Goal: Task Accomplishment & Management: Manage account settings

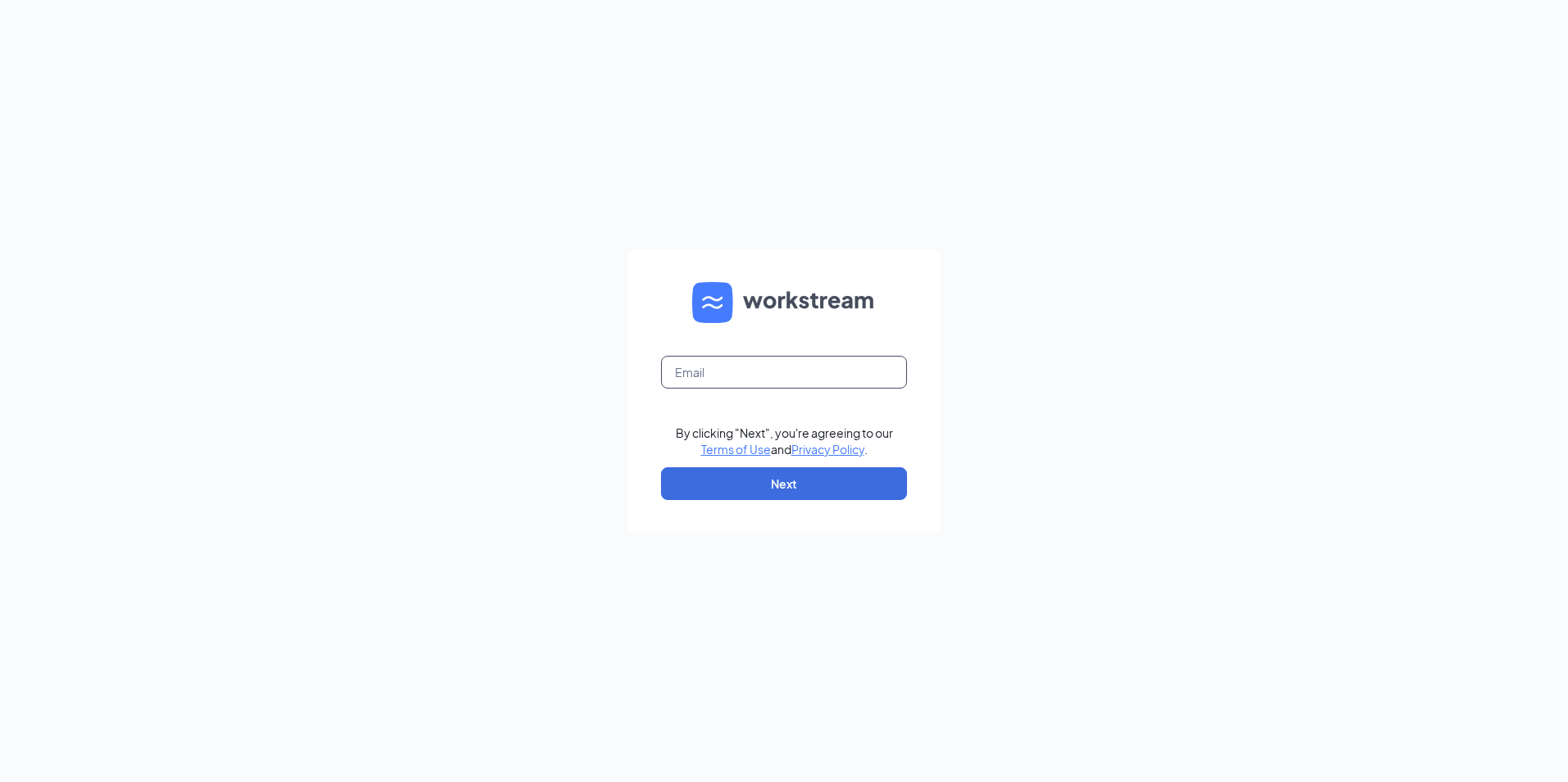
click at [754, 370] on input "text" at bounding box center [784, 372] width 246 height 33
type input "l"
type input "LJS70167@ljsilvers.com"
click at [825, 487] on button "Next" at bounding box center [784, 483] width 246 height 33
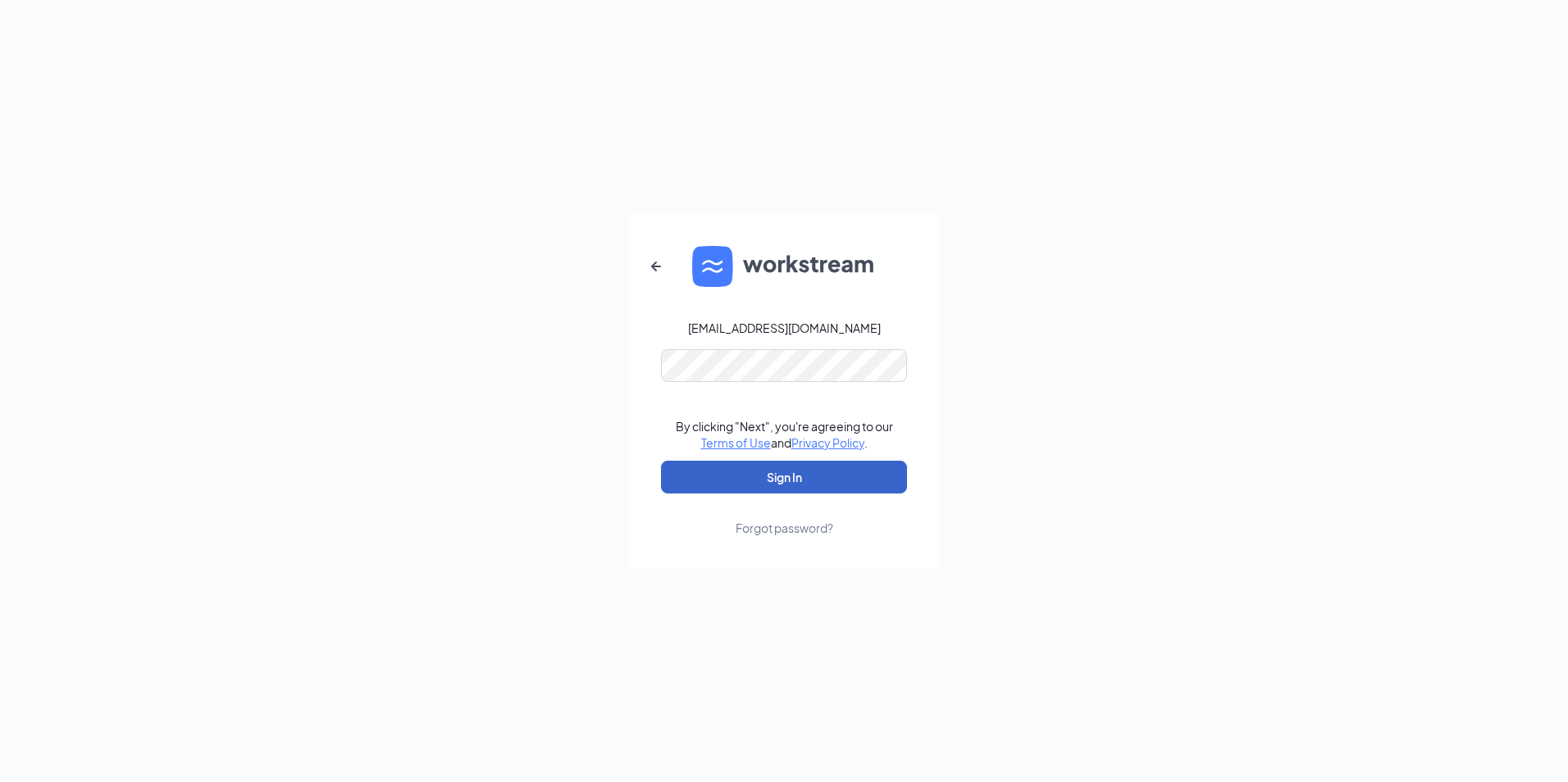
click at [749, 484] on button "Sign In" at bounding box center [784, 477] width 246 height 33
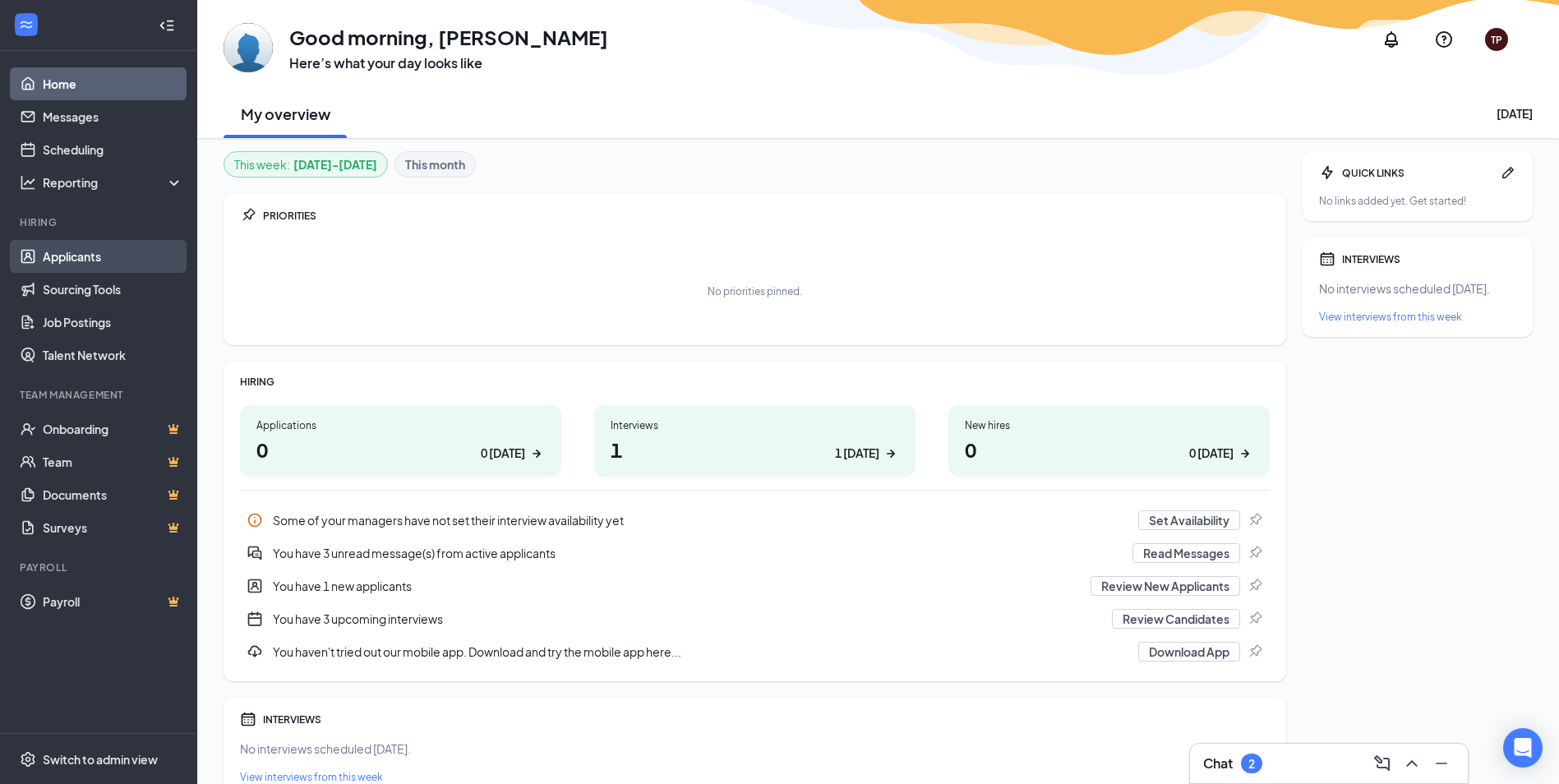
click at [66, 253] on link "Applicants" at bounding box center [112, 256] width 140 height 33
click at [67, 253] on link "Applicants" at bounding box center [112, 256] width 140 height 33
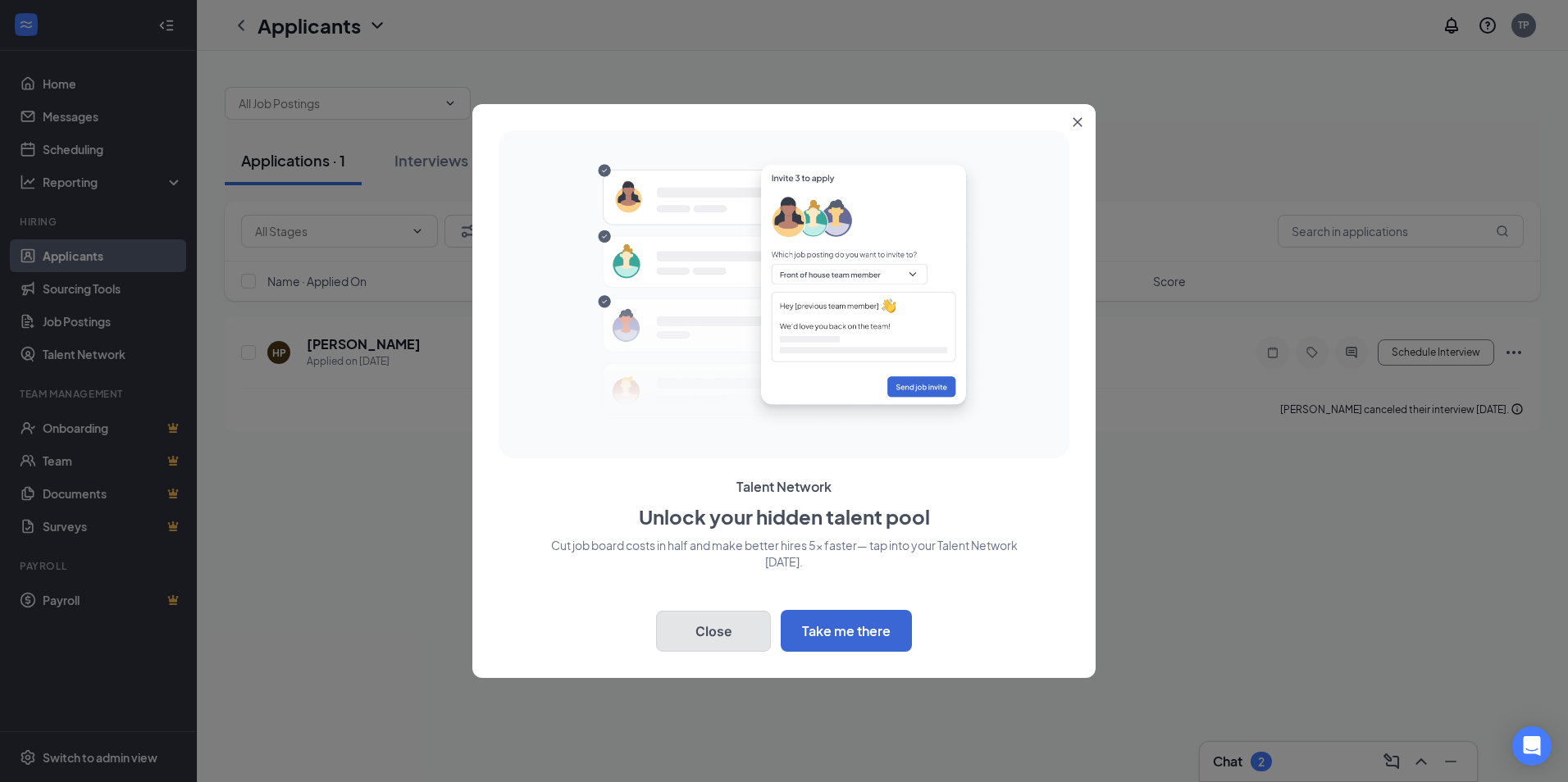
click at [702, 623] on button "Close" at bounding box center [714, 632] width 115 height 41
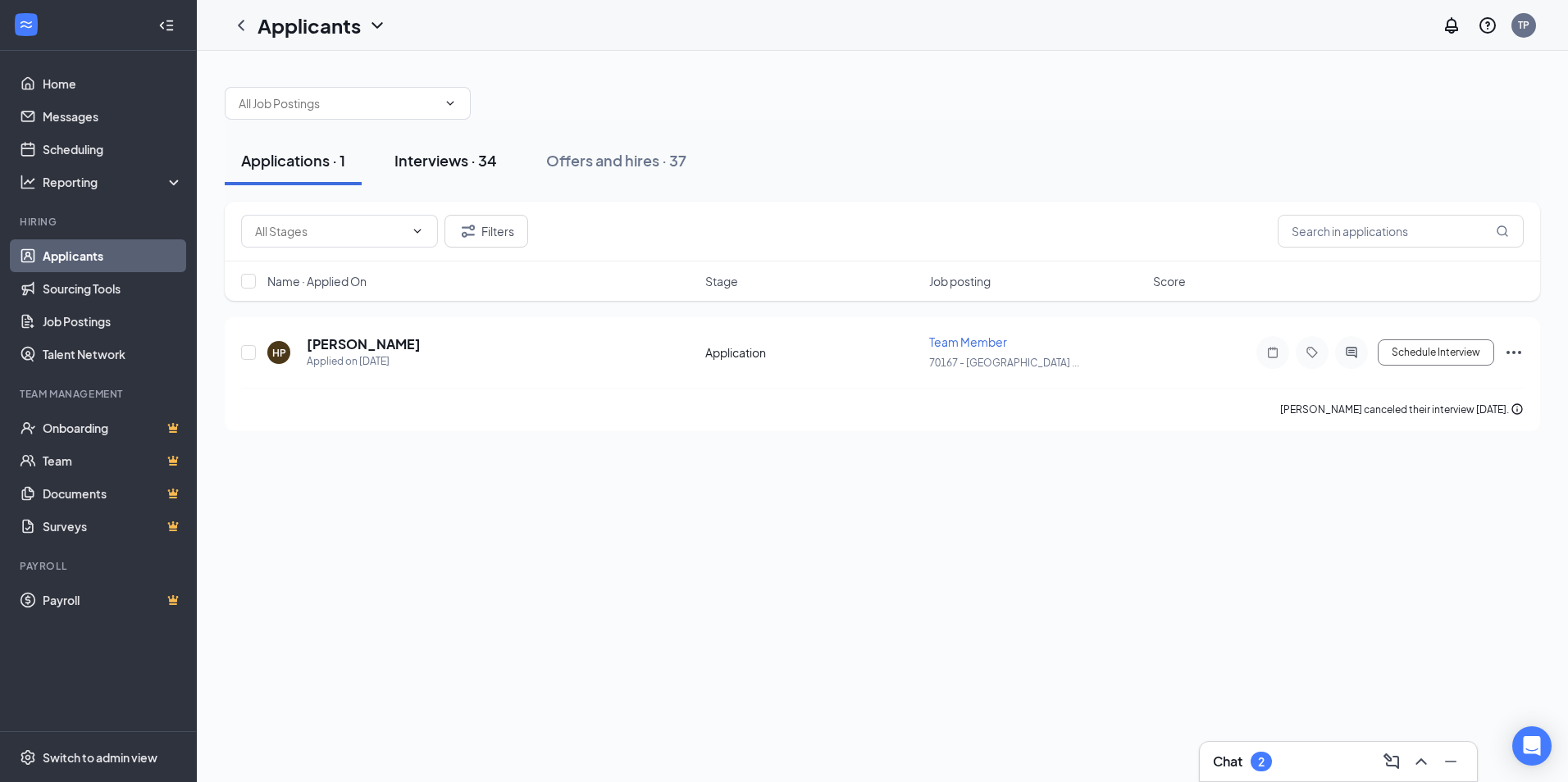
click at [459, 159] on div "Interviews · 34" at bounding box center [445, 161] width 102 height 21
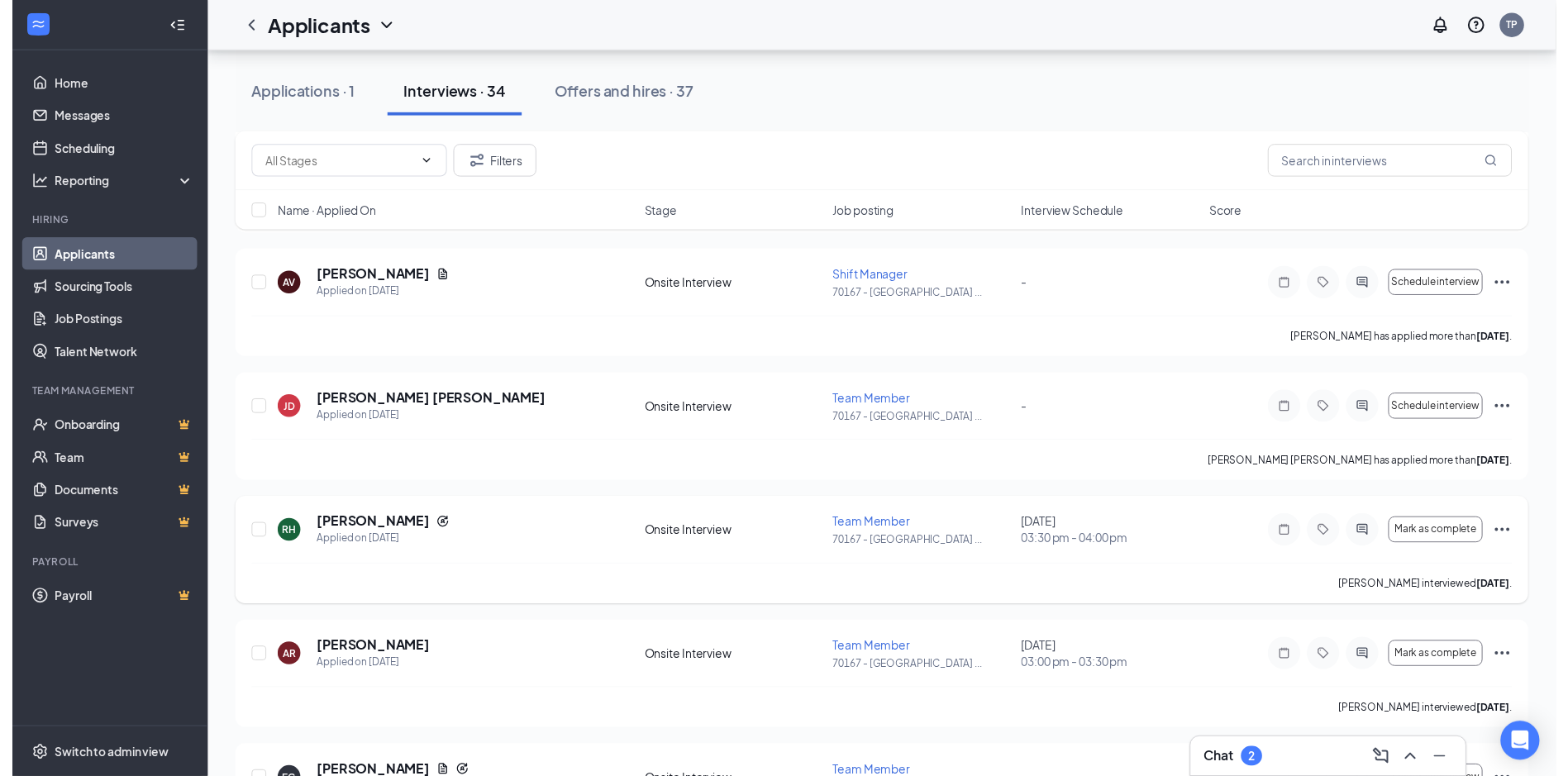
scroll to position [1736, 0]
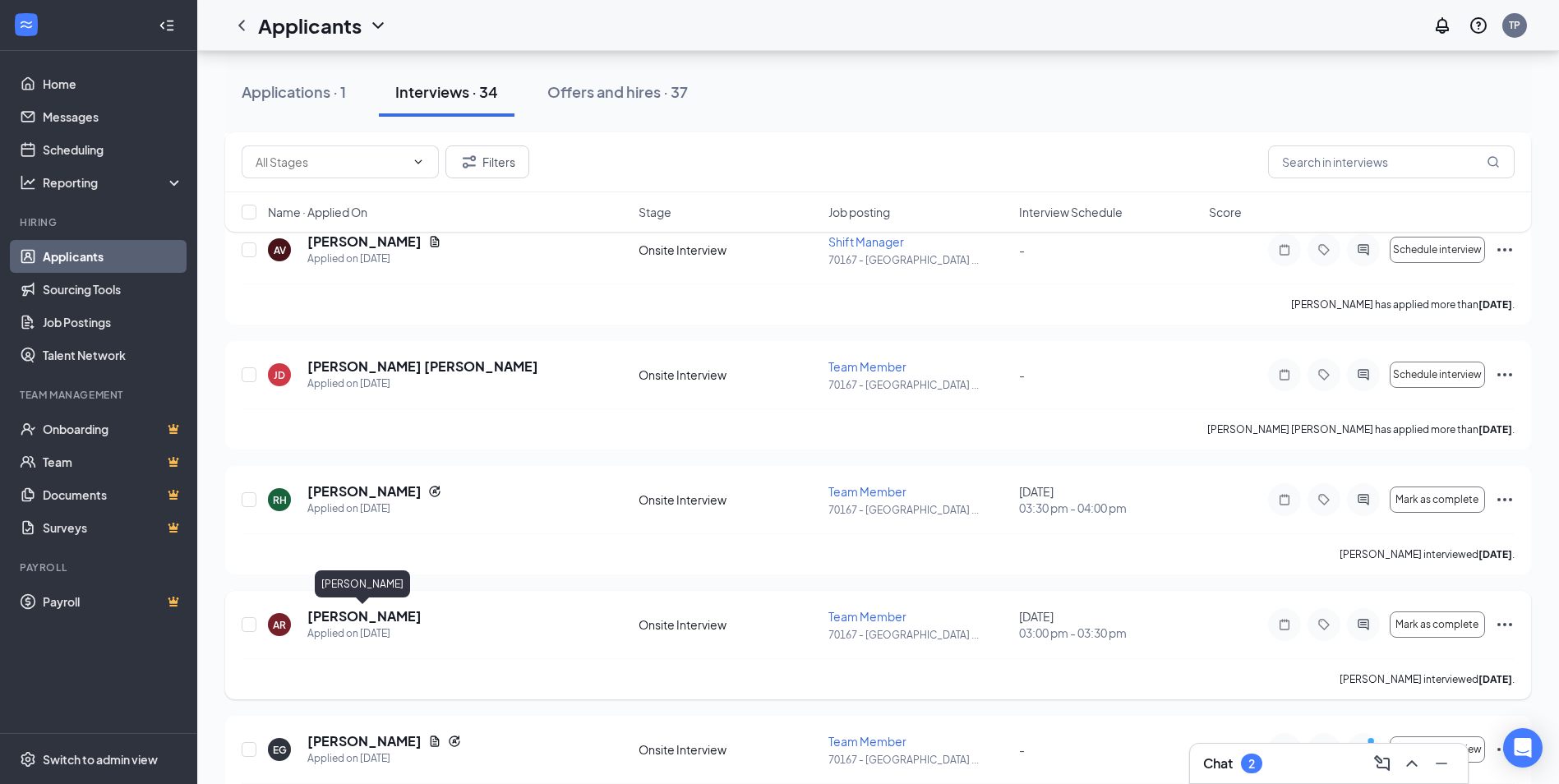
click at [364, 616] on h5 "[PERSON_NAME]" at bounding box center [364, 616] width 114 height 18
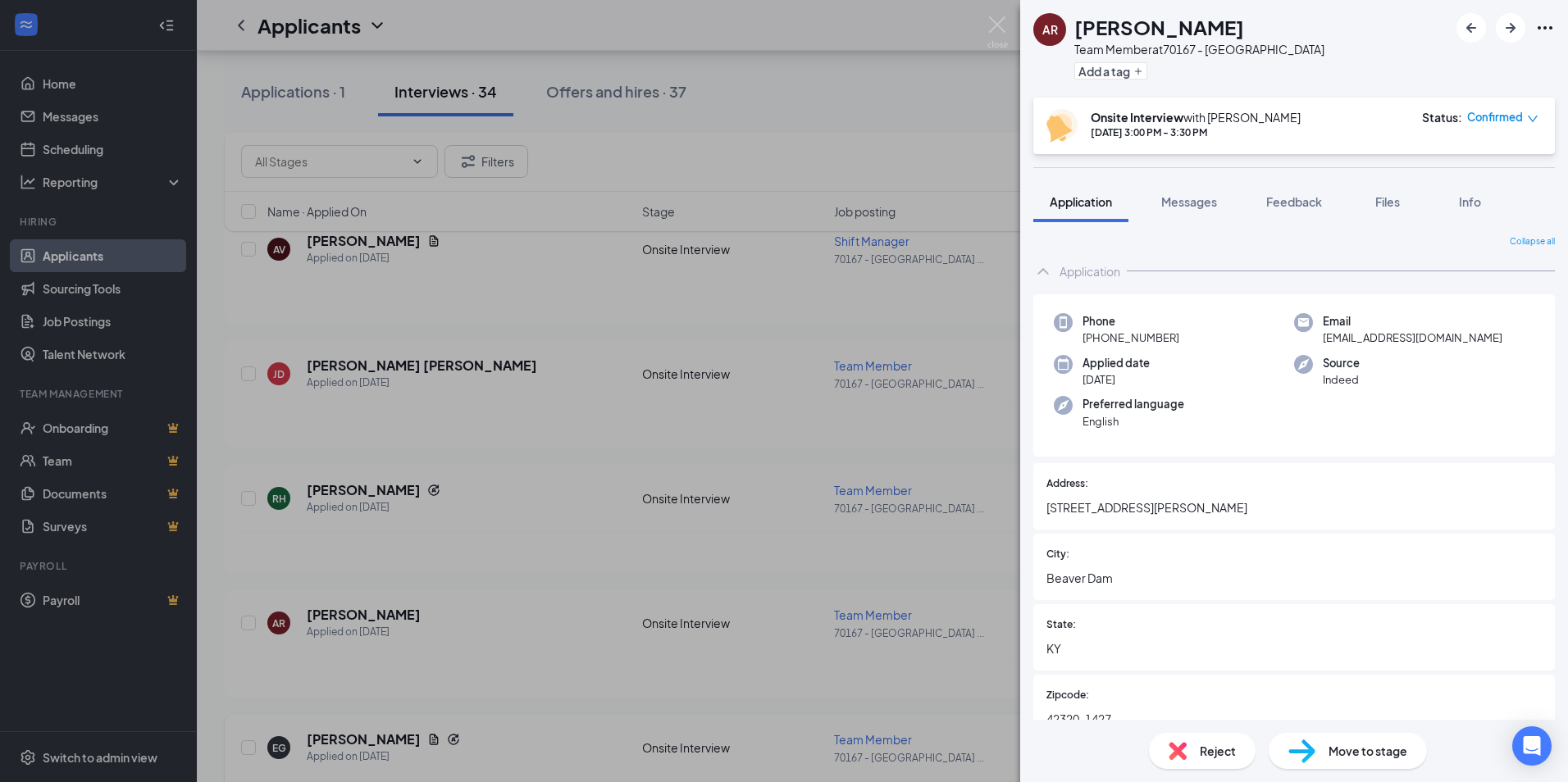
drag, startPoint x: 543, startPoint y: 386, endPoint x: 1084, endPoint y: 727, distance: 639.5
click at [544, 386] on div "AR [PERSON_NAME] Team Member at 70167 - [GEOGRAPHIC_DATA] [GEOGRAPHIC_DATA] Add…" at bounding box center [784, 391] width 1568 height 782
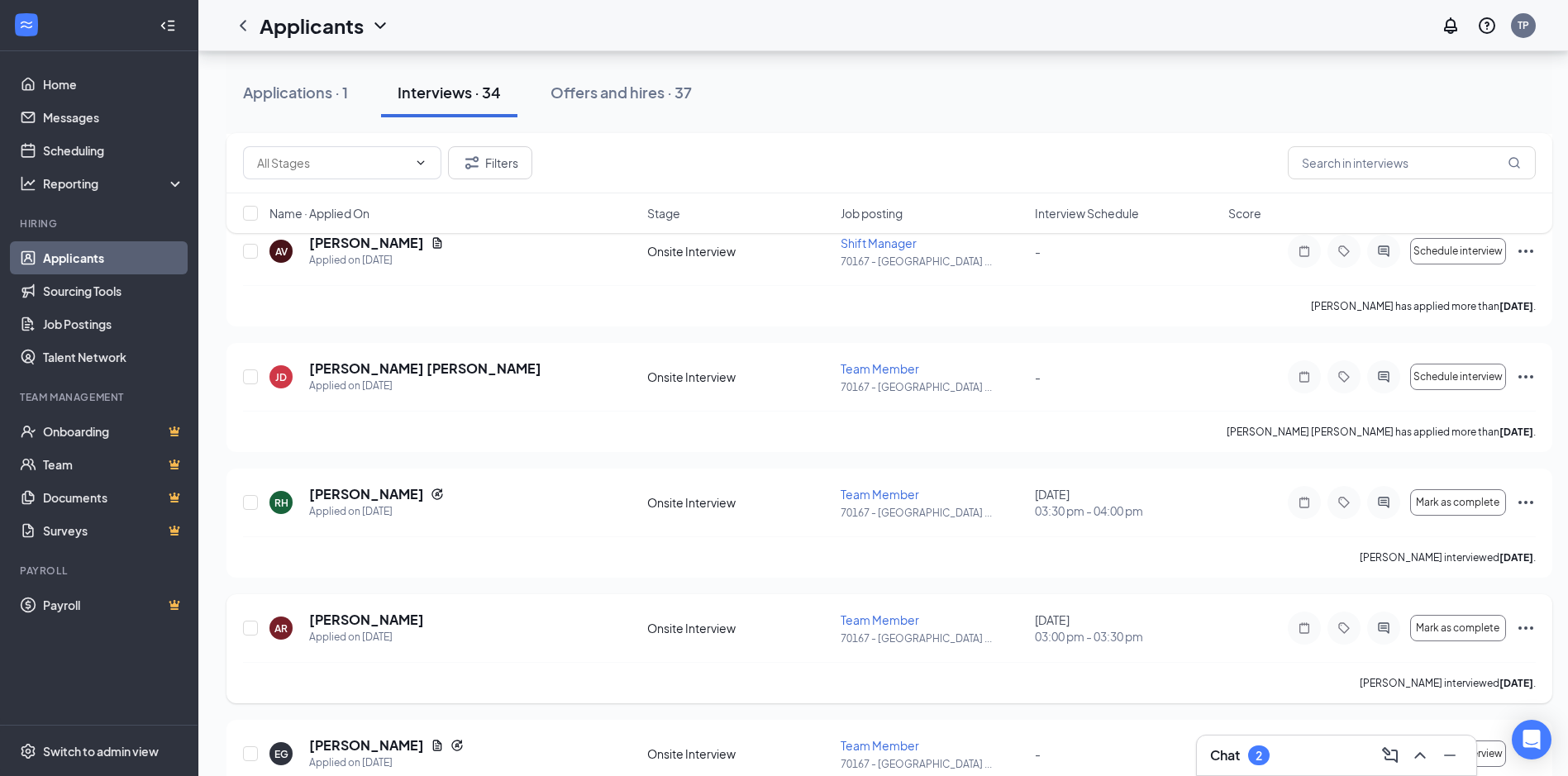
click at [1527, 624] on icon "Ellipses" at bounding box center [1525, 627] width 20 height 20
click at [1404, 660] on p "[PERSON_NAME] as hired" at bounding box center [1451, 662] width 142 height 16
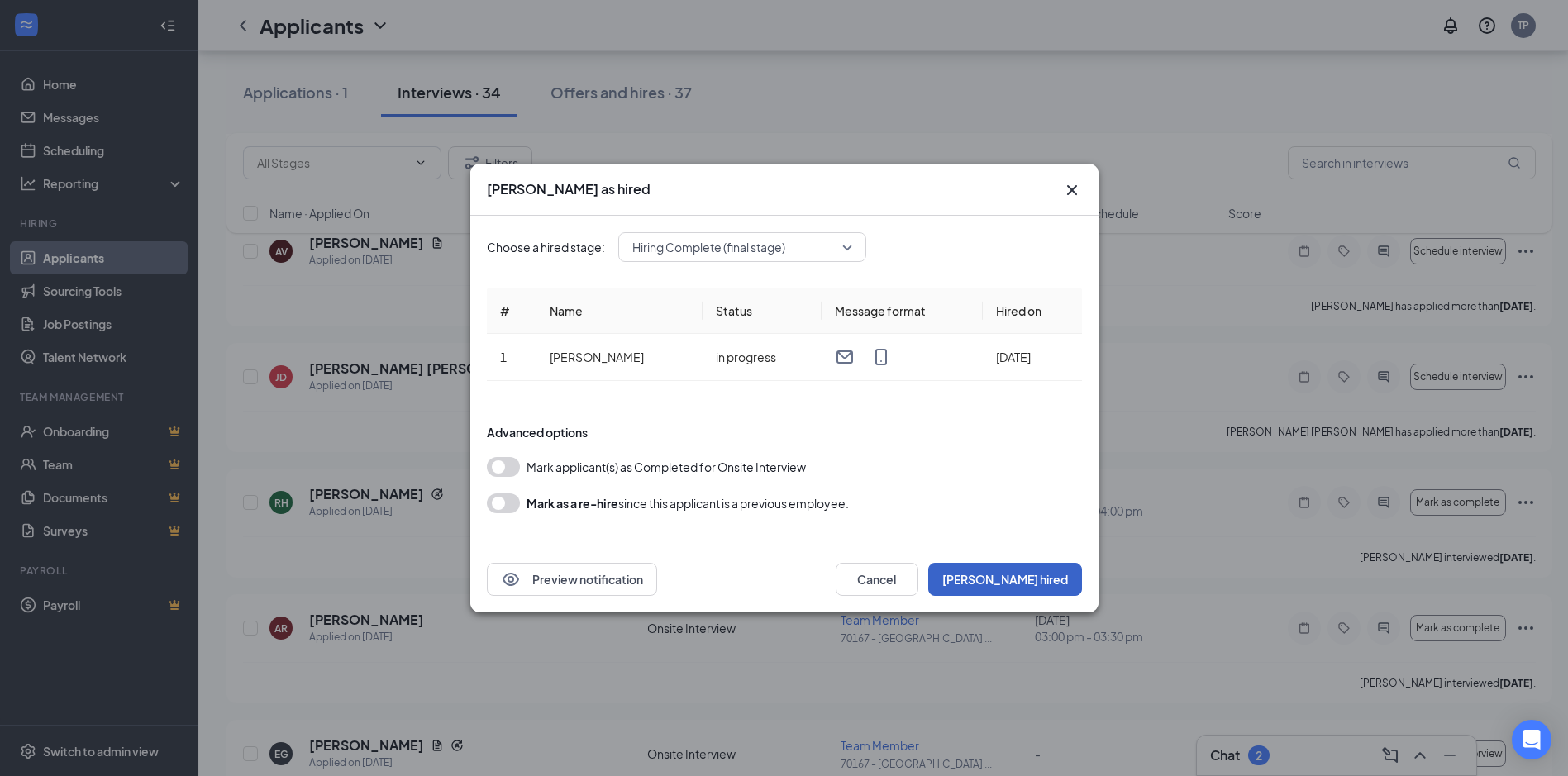
click at [1007, 577] on button "[PERSON_NAME] hired" at bounding box center [1006, 579] width 153 height 33
